Goal: Information Seeking & Learning: Learn about a topic

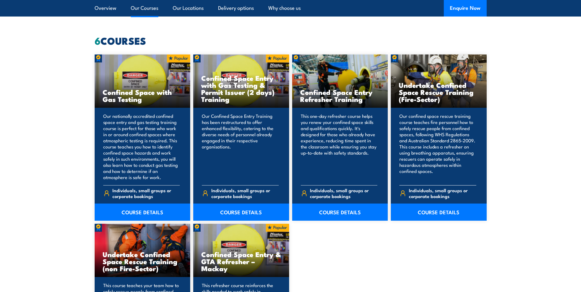
scroll to position [490, 0]
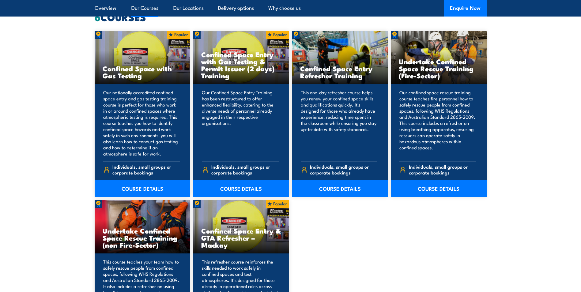
click at [142, 191] on link "COURSE DETAILS" at bounding box center [143, 188] width 96 height 17
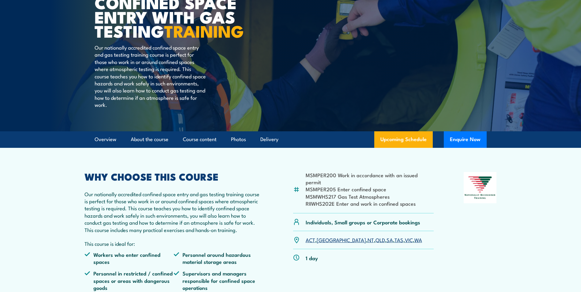
scroll to position [92, 0]
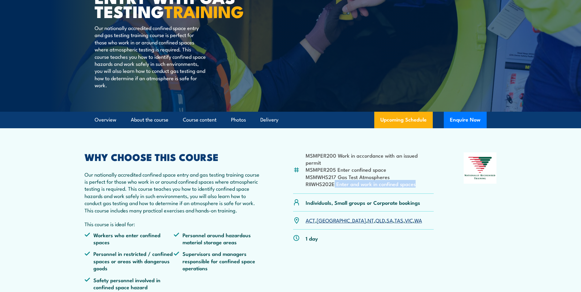
drag, startPoint x: 416, startPoint y: 191, endPoint x: 335, endPoint y: 194, distance: 80.9
click at [335, 187] on li "RIIWHS202E Enter and work in confined spaces" at bounding box center [370, 183] width 128 height 7
copy li "Enter and work in confined spaces"
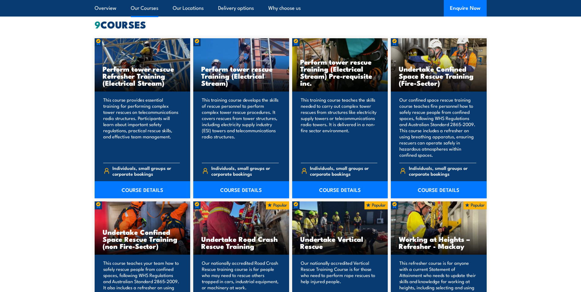
scroll to position [490, 0]
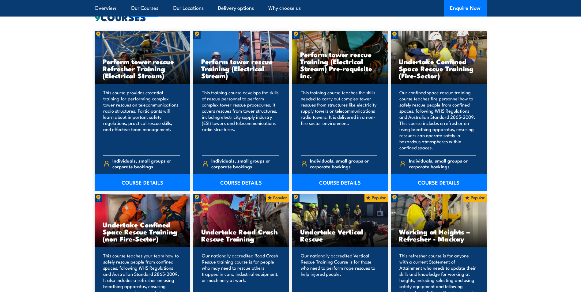
click at [145, 181] on link "COURSE DETAILS" at bounding box center [143, 182] width 96 height 17
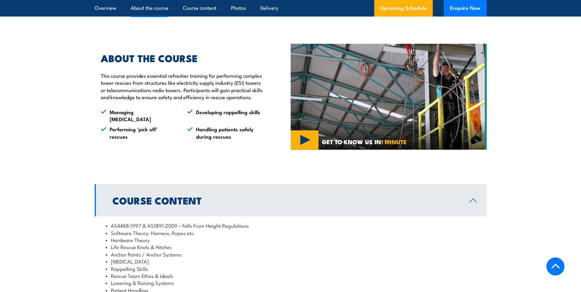
scroll to position [368, 0]
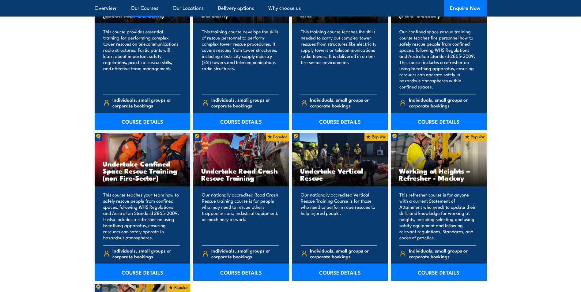
scroll to position [551, 0]
click at [444, 272] on link "COURSE DETAILS" at bounding box center [439, 271] width 96 height 17
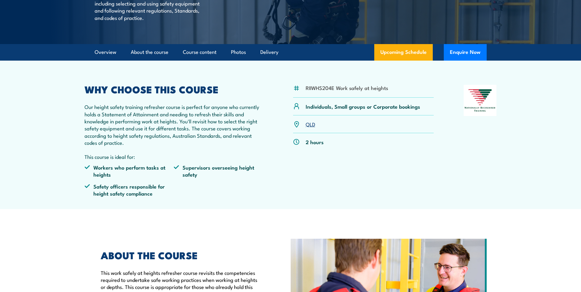
scroll to position [153, 0]
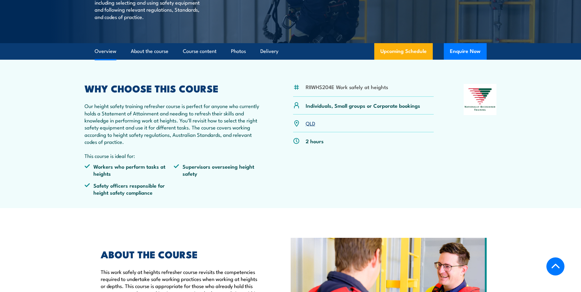
click at [361, 90] on li "RIIWHS204E Work safely at heights" at bounding box center [347, 86] width 82 height 7
click at [328, 150] on div "2 hours" at bounding box center [363, 140] width 141 height 17
drag, startPoint x: 305, startPoint y: 102, endPoint x: 390, endPoint y: 104, distance: 84.6
click at [390, 96] on div "RIIWHS204E Work safely at heights" at bounding box center [363, 90] width 141 height 13
copy li "RIIWHS204E Work safely at heights"
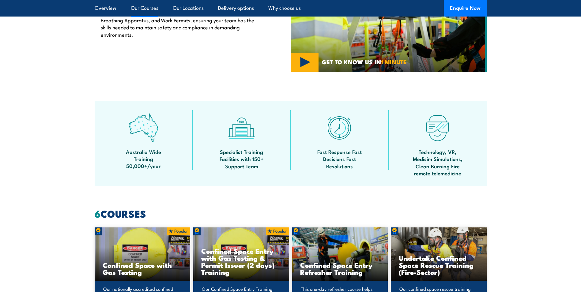
scroll to position [429, 0]
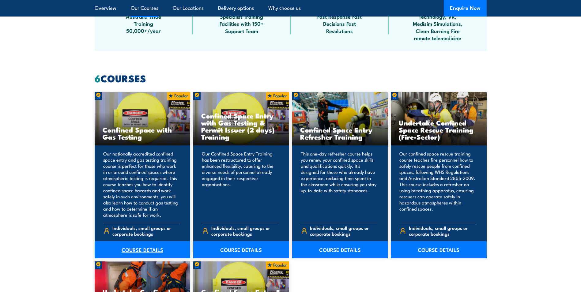
click at [132, 250] on link "COURSE DETAILS" at bounding box center [143, 249] width 96 height 17
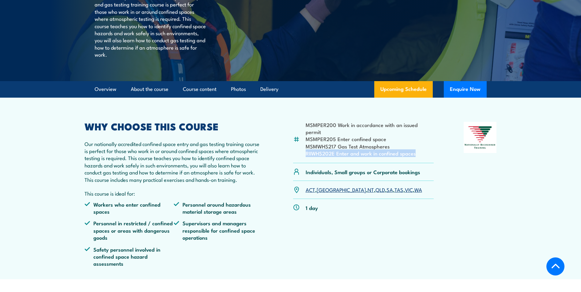
drag, startPoint x: 414, startPoint y: 163, endPoint x: 300, endPoint y: 160, distance: 114.3
click at [300, 160] on div "MSMPER200 Work in accordance with an issued permit MSMPER205 Enter confined spa…" at bounding box center [363, 142] width 141 height 41
copy li "RIIWHS202E Enter and work in confined spaces"
